Goal: Task Accomplishment & Management: Manage account settings

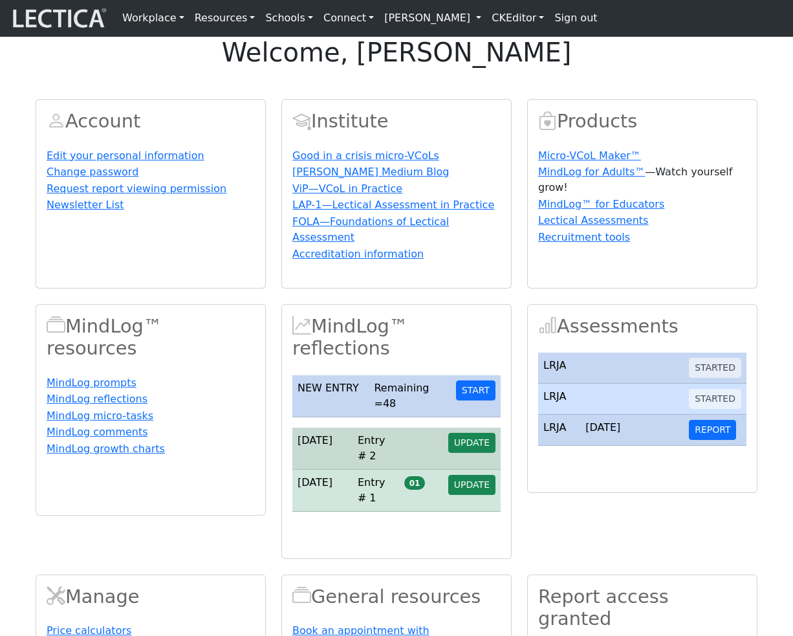
click at [467, 23] on link "[PERSON_NAME]" at bounding box center [432, 18] width 107 height 26
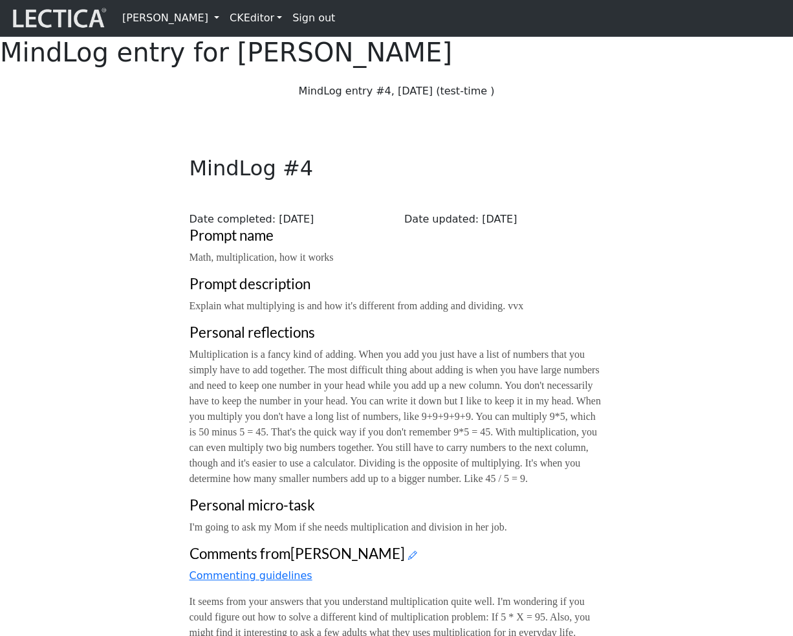
click at [225, 20] on link "[PERSON_NAME]" at bounding box center [170, 18] width 107 height 26
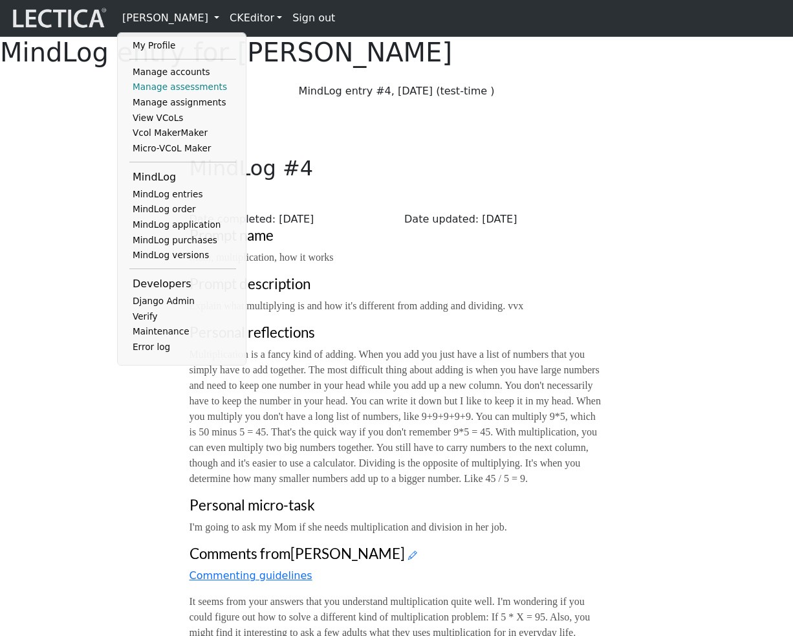
click at [198, 89] on link "Manage assessments" at bounding box center [182, 88] width 107 height 16
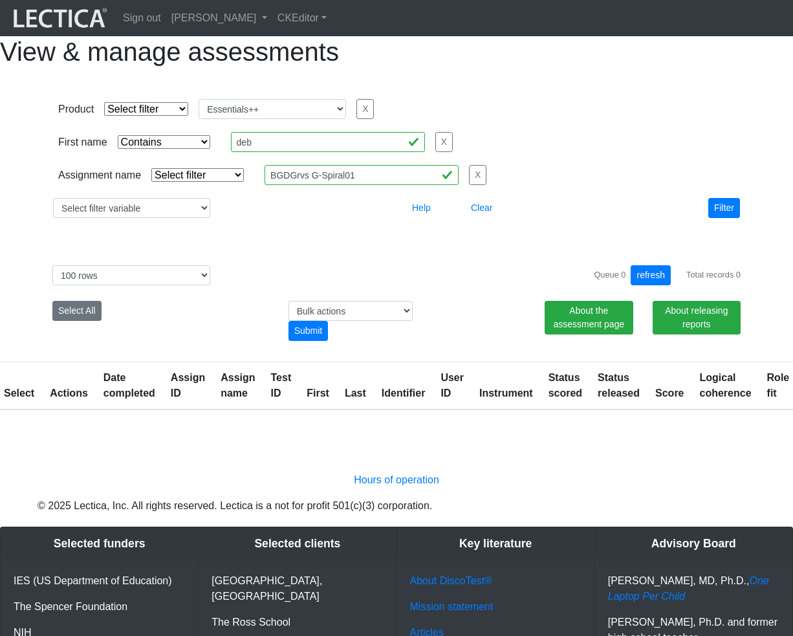
select select
select select "Essentials++"
select select "icontains"
select select "100"
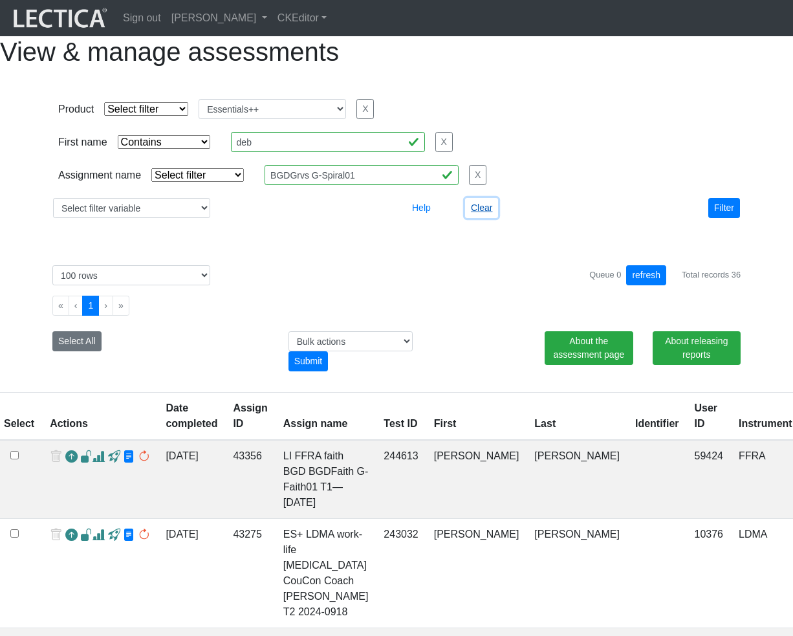
click at [486, 218] on button "Clear" at bounding box center [481, 208] width 33 height 20
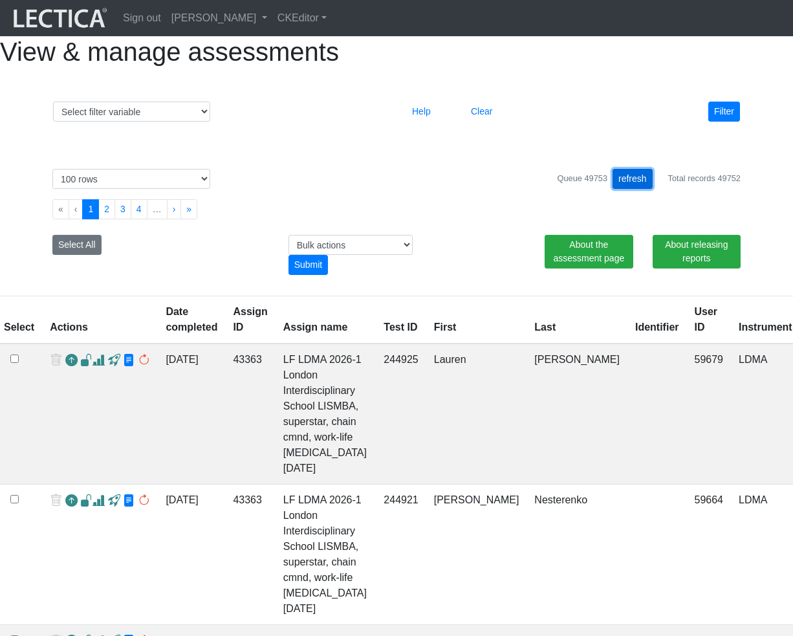
click at [634, 189] on button "refresh" at bounding box center [633, 179] width 40 height 20
click at [450, 67] on div "View & manage assessments" at bounding box center [396, 51] width 793 height 31
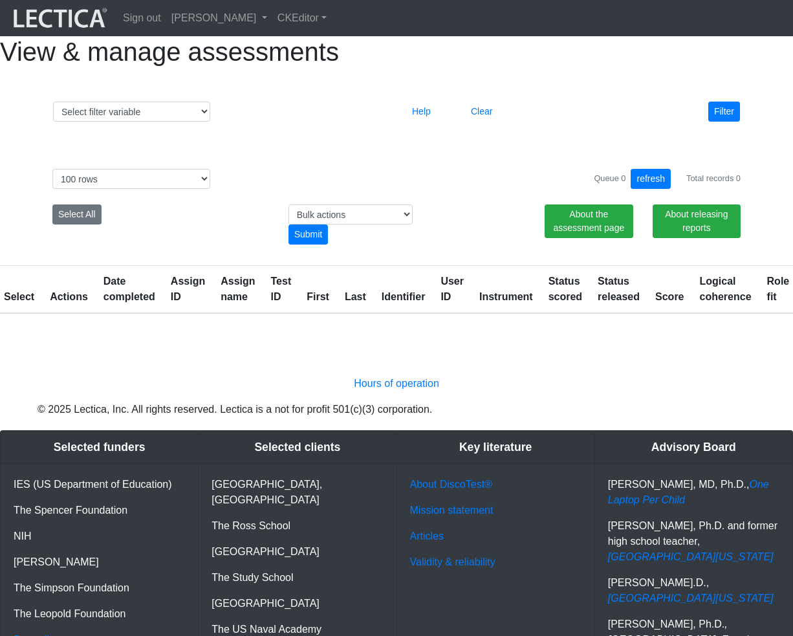
select select "100"
